Goal: Communication & Community: Answer question/provide support

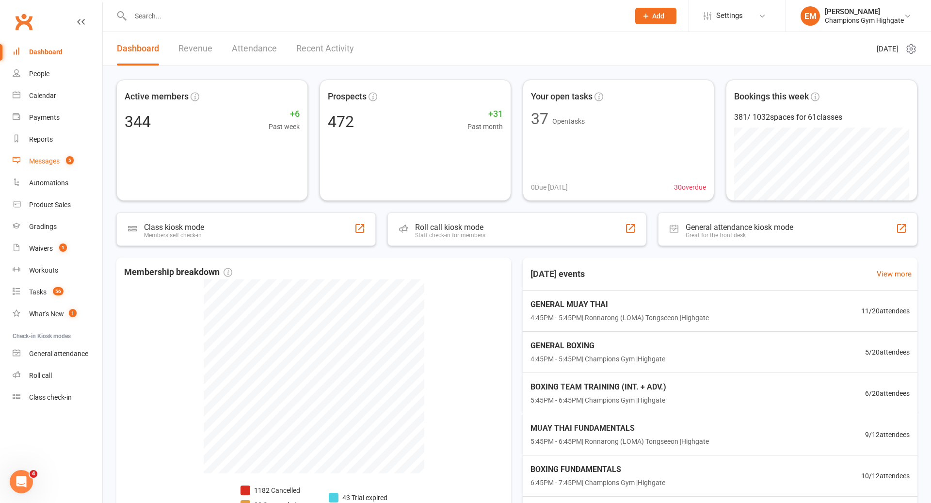
click at [40, 167] on link "Messages 5" at bounding box center [58, 161] width 90 height 22
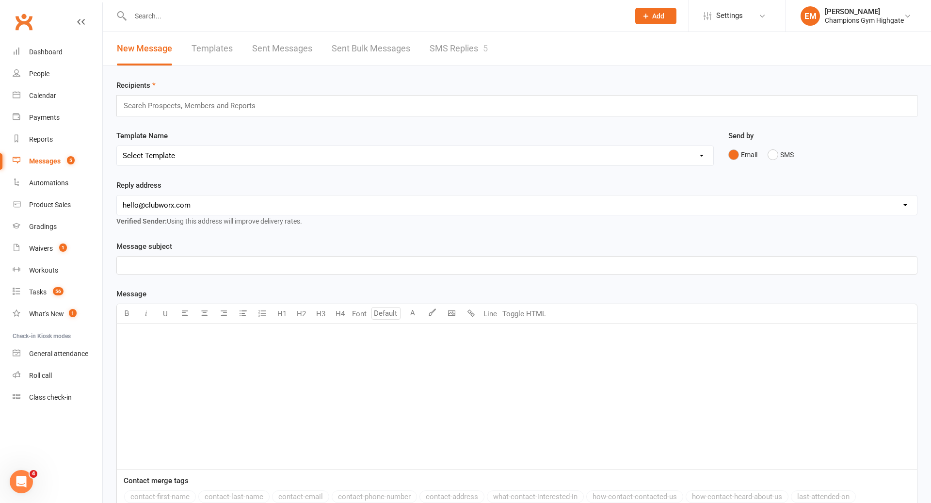
click at [455, 49] on link "SMS Replies 5" at bounding box center [459, 48] width 58 height 33
